Goal: Task Accomplishment & Management: Use online tool/utility

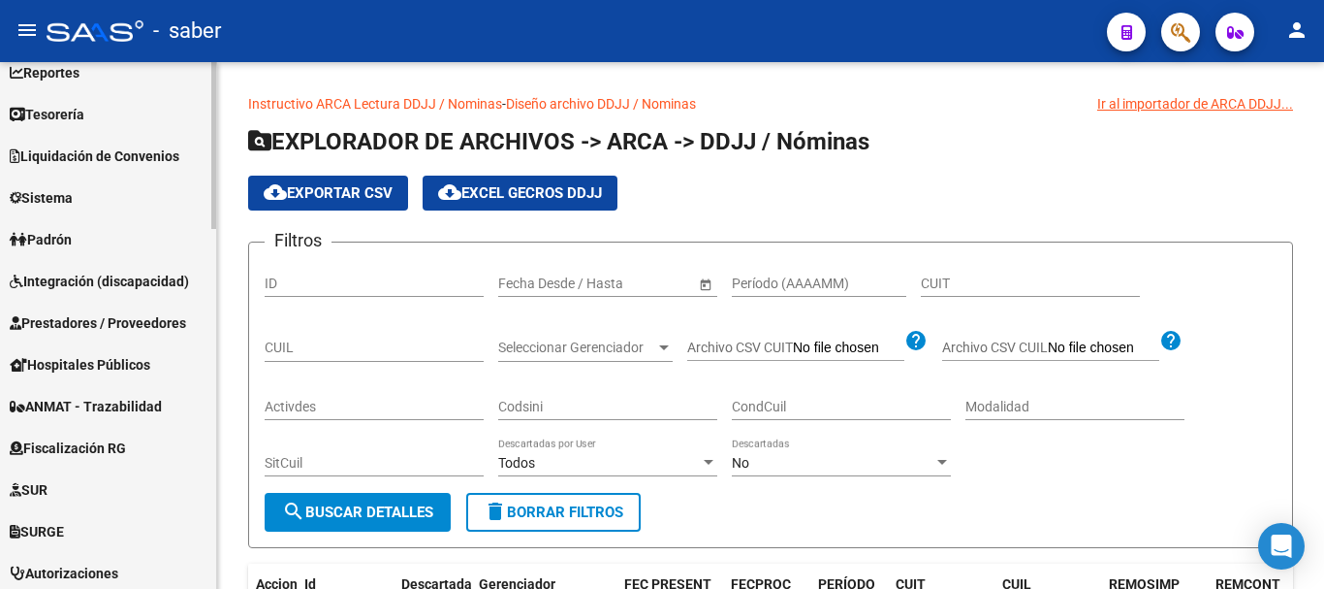
scroll to position [97, 0]
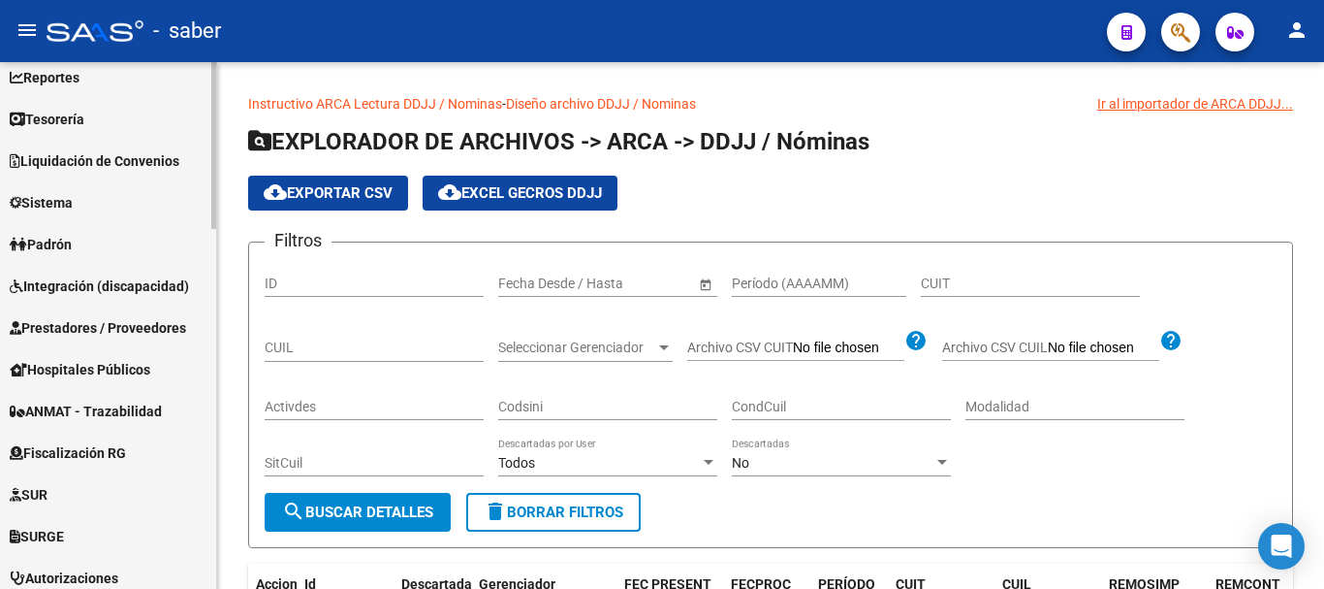
click at [130, 328] on span "Prestadores / Proveedores" at bounding box center [98, 327] width 176 height 21
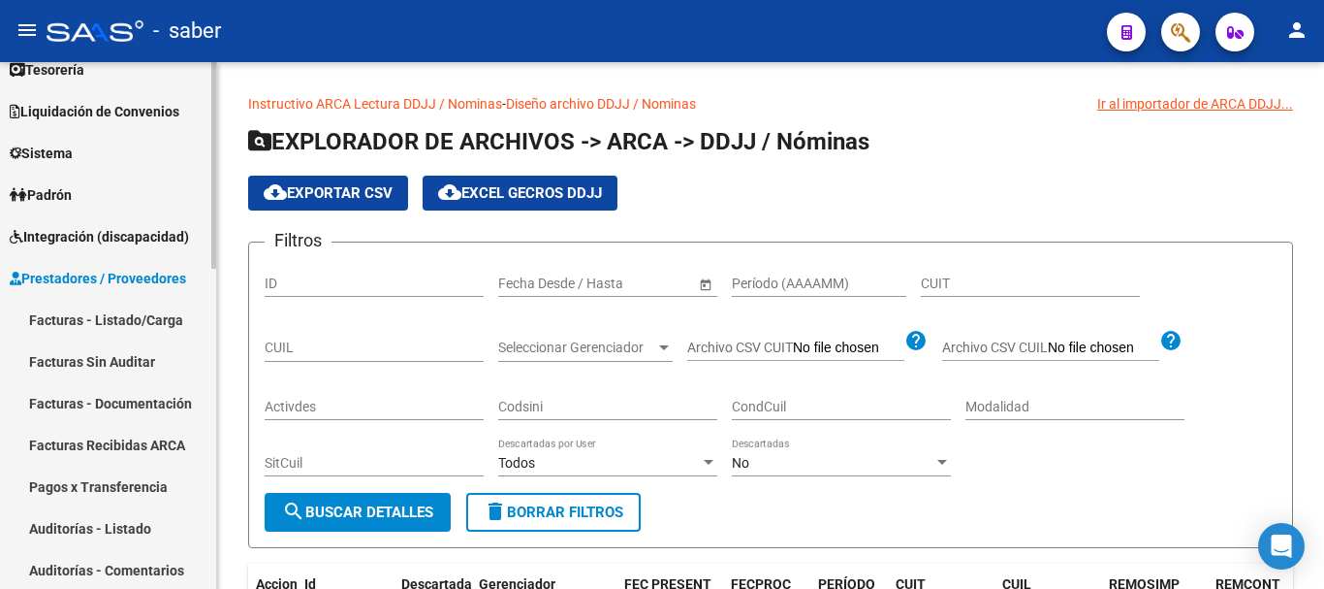
scroll to position [194, 0]
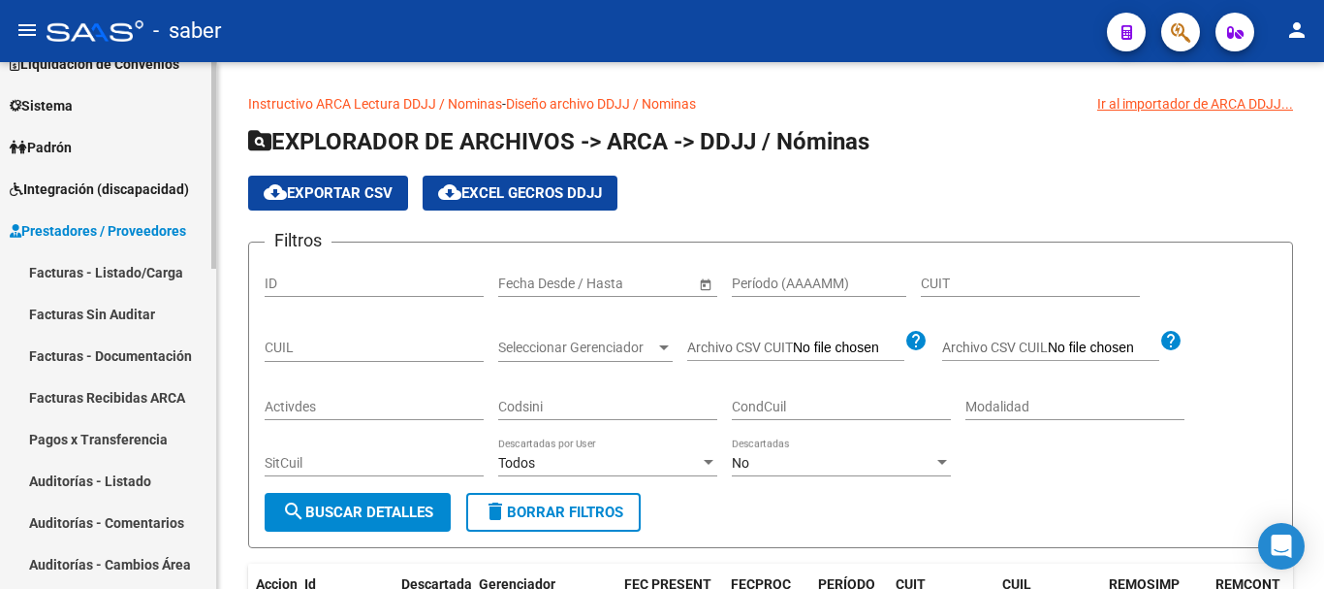
click at [184, 185] on span "Integración (discapacidad)" at bounding box center [99, 188] width 179 height 21
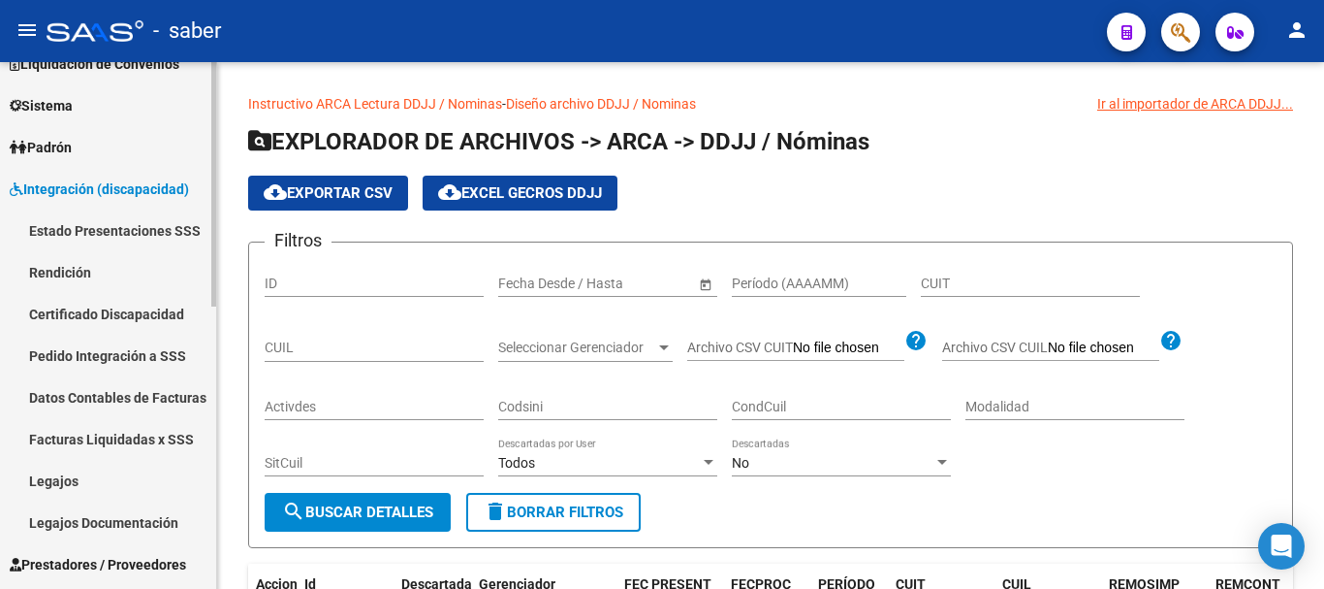
click at [65, 284] on link "Rendición" at bounding box center [108, 272] width 216 height 42
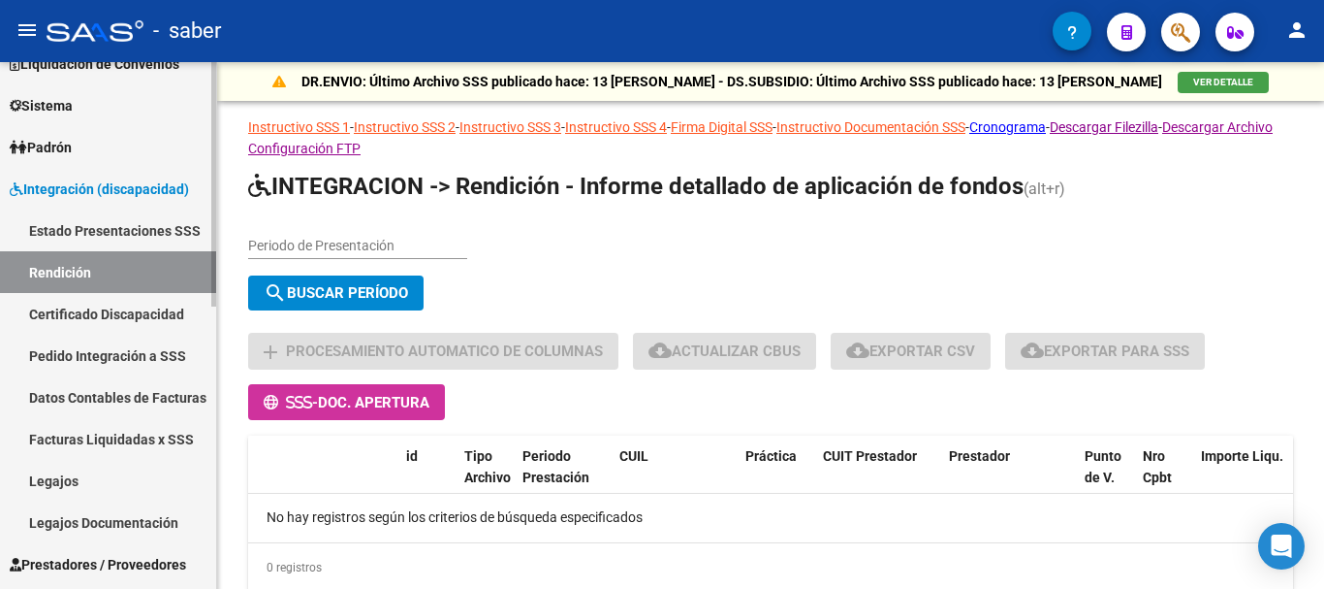
click at [115, 386] on link "Datos Contables de Facturas" at bounding box center [108, 397] width 216 height 42
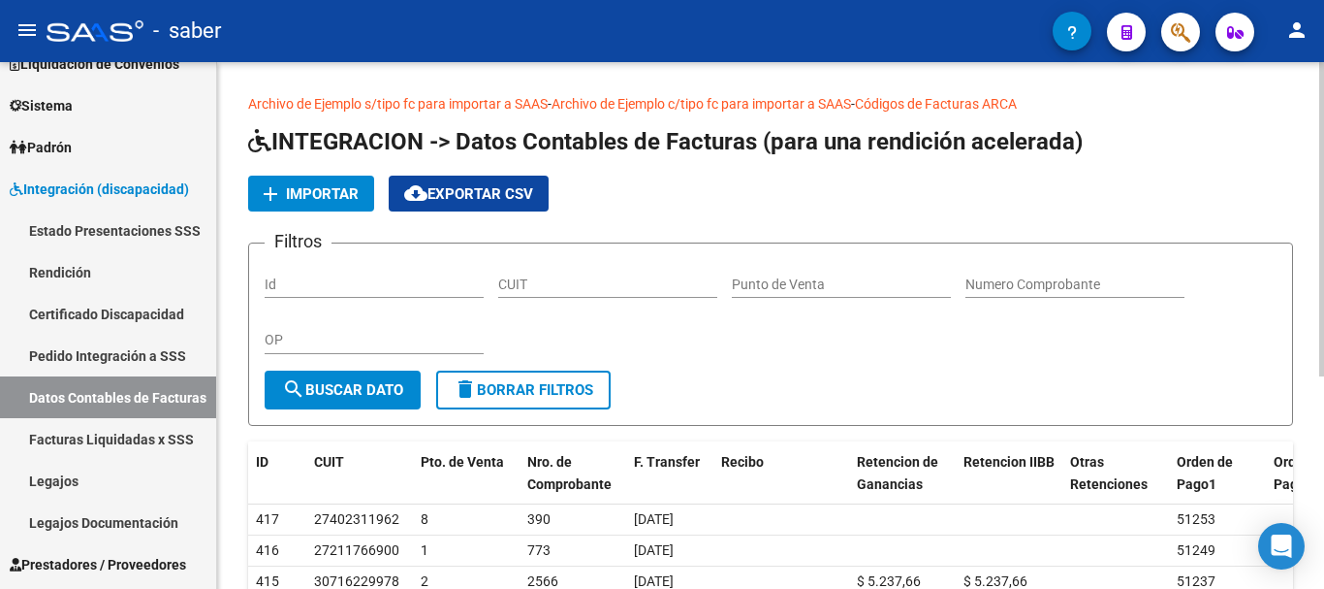
click at [348, 99] on link "Archivo de Ejemplo s/tipo fc para importar a SAAS" at bounding box center [398, 104] width 300 height 16
click at [345, 200] on span "Importar" at bounding box center [322, 193] width 73 height 17
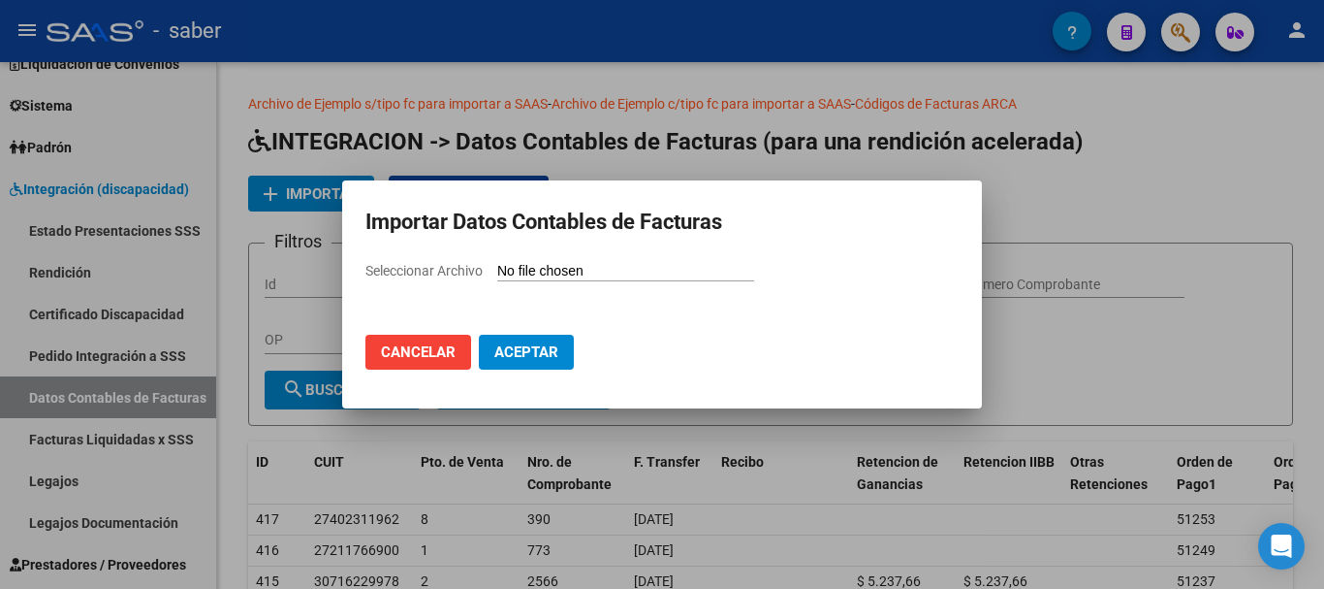
click at [586, 273] on input "Seleccionar Archivo" at bounding box center [625, 272] width 257 height 18
type input "C:\fakepath\rendicion mayo 2025.csv"
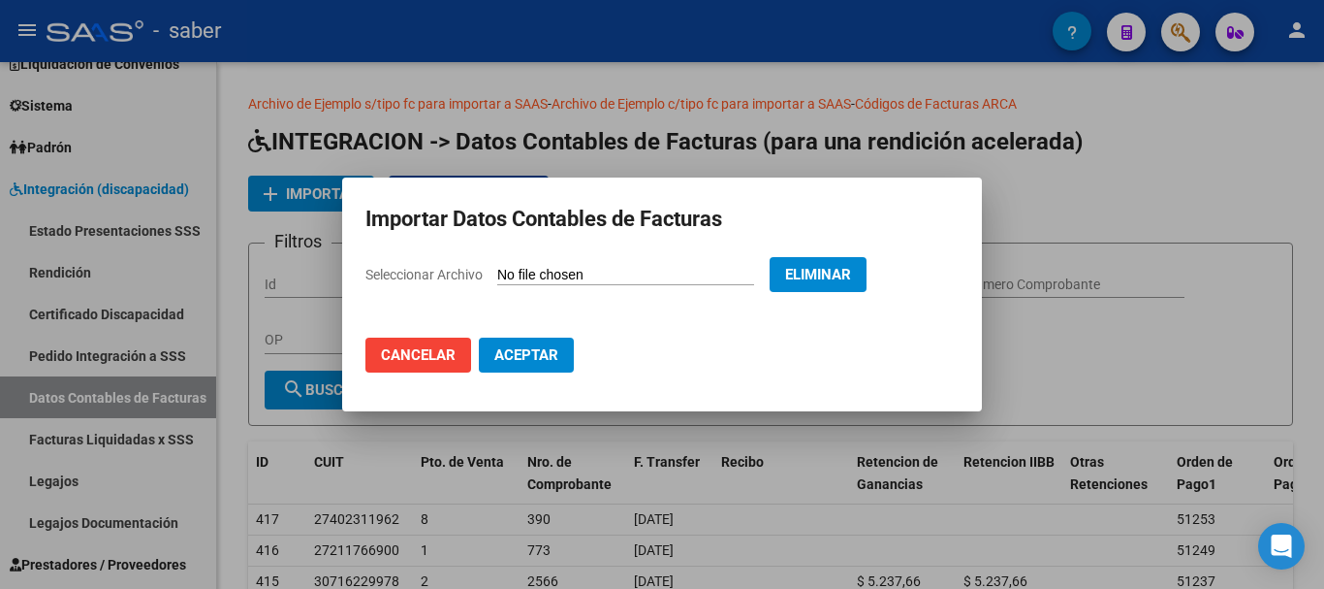
click at [549, 361] on span "Aceptar" at bounding box center [526, 354] width 64 height 17
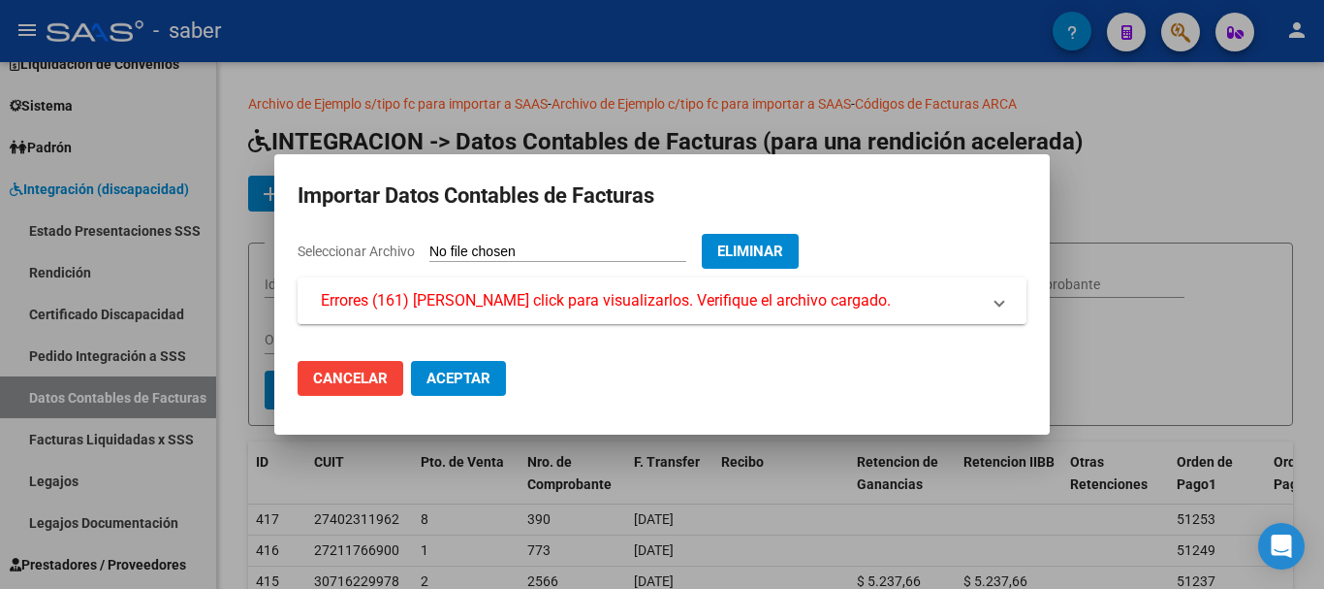
click at [986, 308] on span "Errores (161) [PERSON_NAME] click para visualizarlos. Verifique el archivo carg…" at bounding box center [658, 300] width 675 height 23
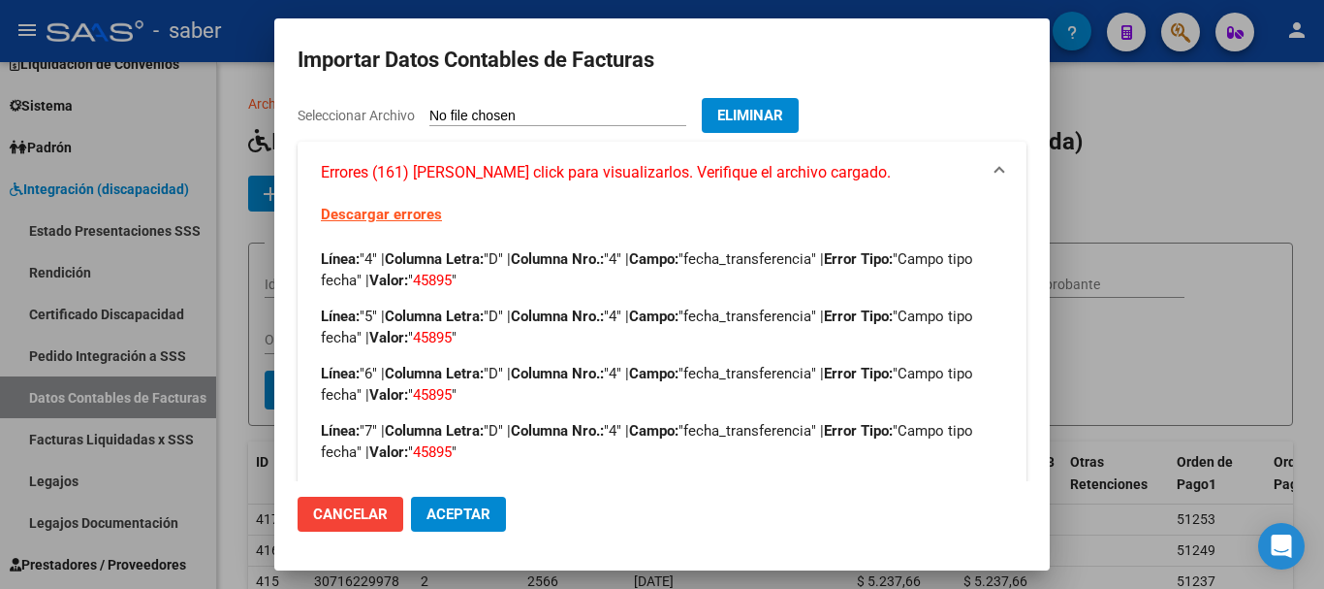
click at [783, 116] on span "Eliminar" at bounding box center [750, 115] width 66 height 17
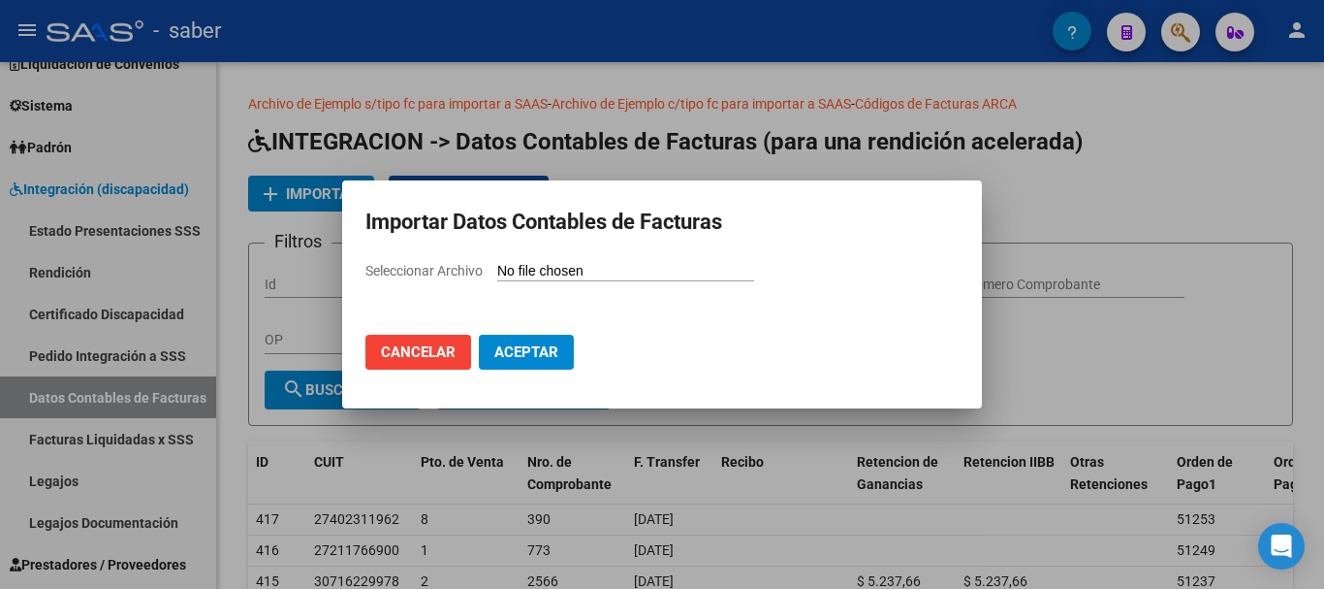
click at [601, 262] on app-file-uploader "Seleccionar Archivo" at bounding box center [568, 270] width 404 height 17
click at [589, 271] on input "Seleccionar Archivo" at bounding box center [625, 272] width 257 height 18
type input "C:\fakepath\rendicion mayo 2025.csv"
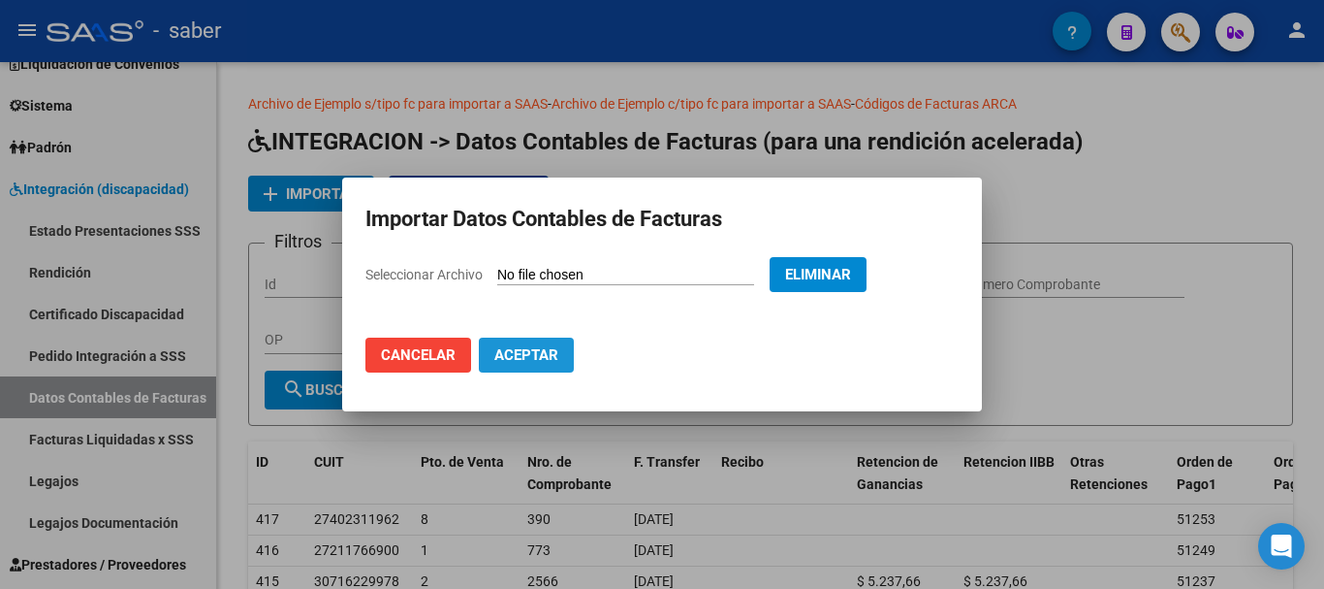
click at [542, 353] on span "Aceptar" at bounding box center [526, 354] width 64 height 17
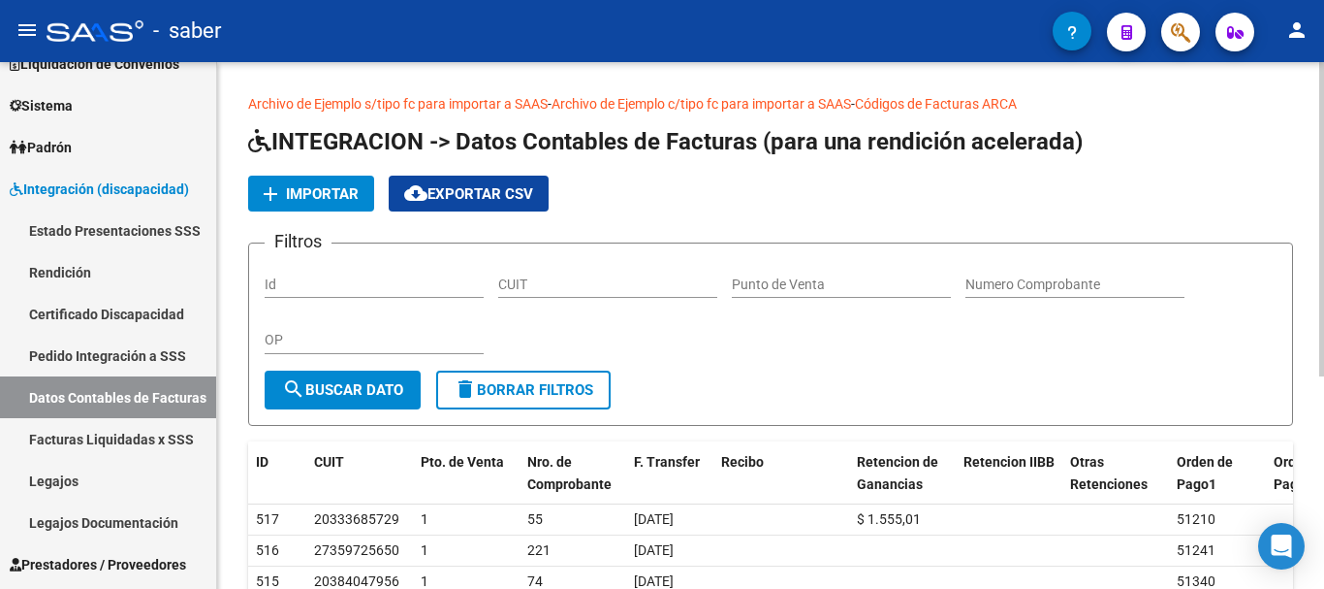
click at [1062, 234] on app-list-header "INTEGRACION -> Datos Contables de Facturas (para una rendición acelerada) add I…" at bounding box center [770, 276] width 1045 height 300
